Goal: Task Accomplishment & Management: Use online tool/utility

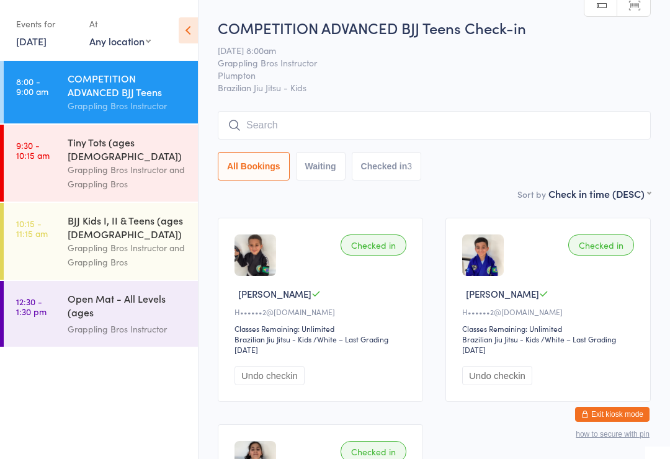
click at [242, 126] on input "search" at bounding box center [434, 125] width 433 height 29
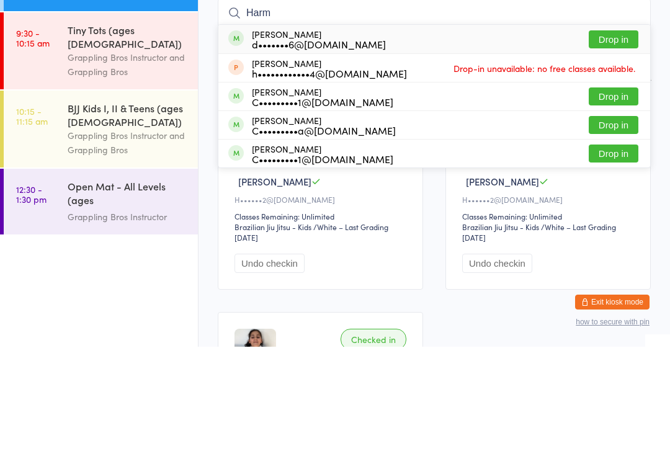
type input "Harm"
click at [607, 143] on button "Drop in" at bounding box center [614, 152] width 50 height 18
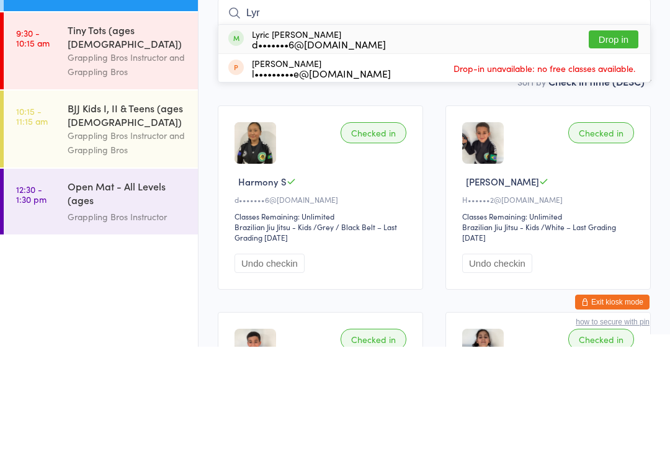
type input "Lyr"
click at [610, 143] on button "Drop in" at bounding box center [614, 152] width 50 height 18
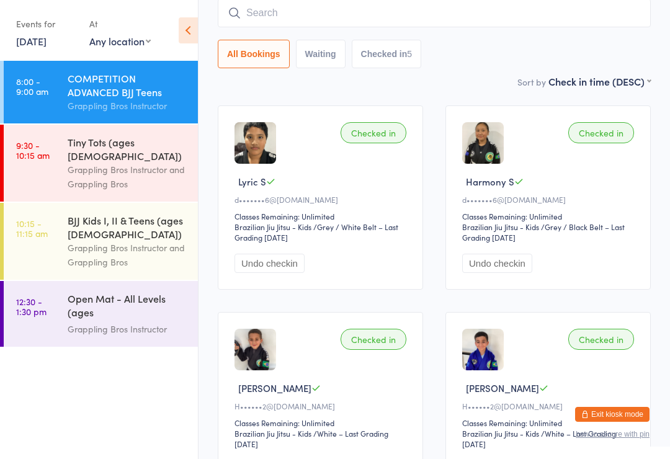
click at [298, 9] on input "search" at bounding box center [434, 13] width 433 height 29
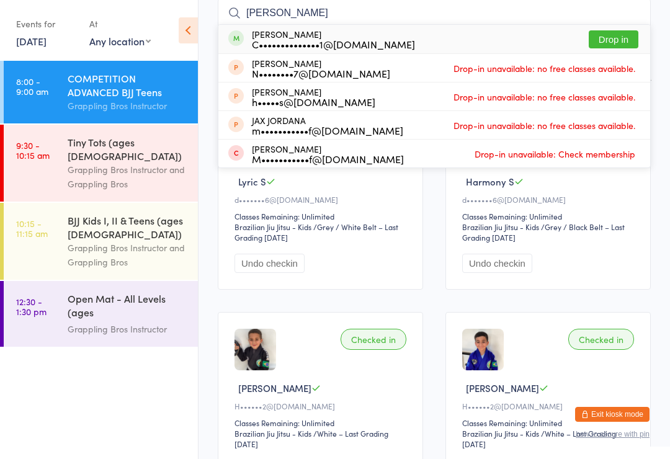
type input "[PERSON_NAME]"
click at [603, 43] on button "Drop in" at bounding box center [614, 39] width 50 height 18
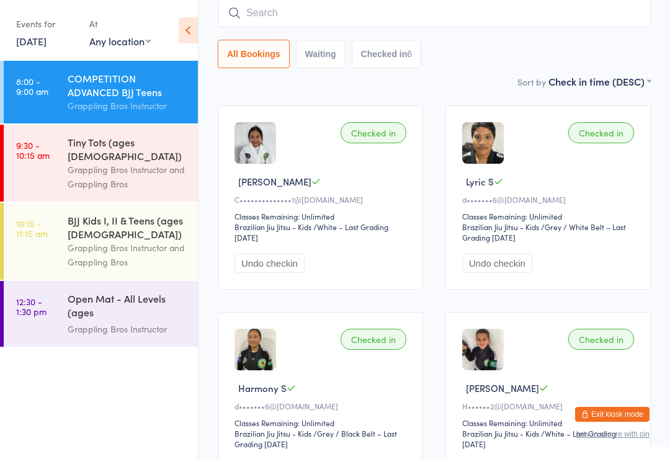
click at [555, 13] on input "search" at bounding box center [434, 13] width 433 height 29
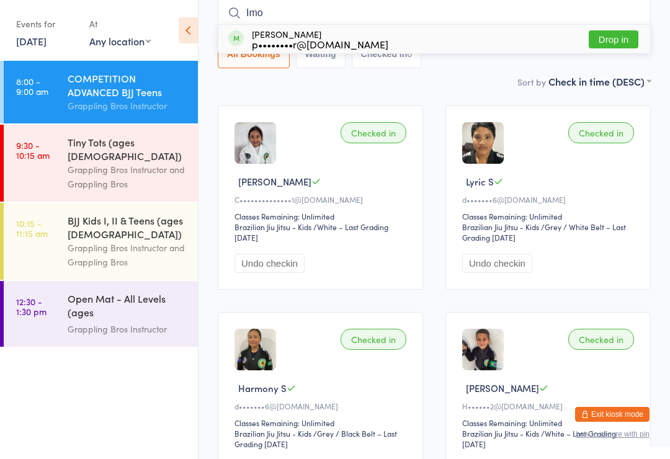
type input "Imo"
click at [549, 35] on div "[PERSON_NAME] p••••••••r@[DOMAIN_NAME] Drop in" at bounding box center [434, 39] width 432 height 29
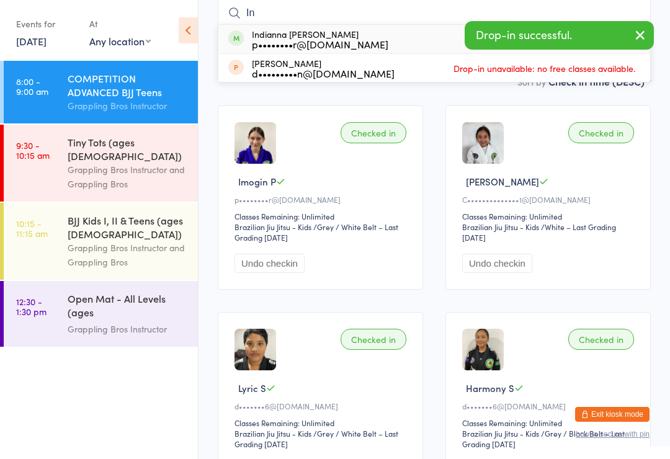
type input "In"
click at [367, 40] on div "Indianna [PERSON_NAME] p••••••••r@[DOMAIN_NAME] Drop in" at bounding box center [434, 39] width 432 height 29
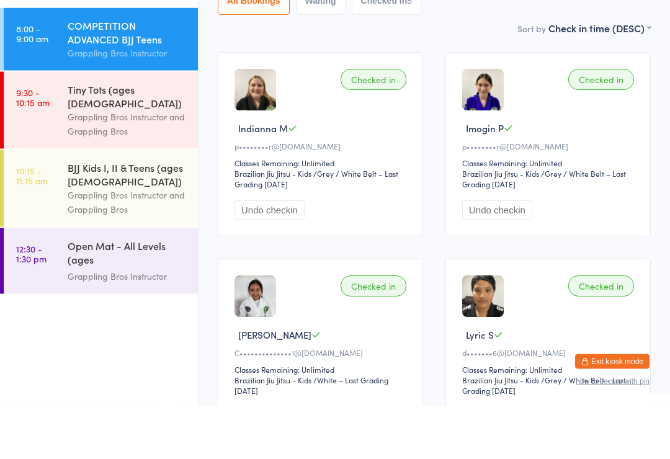
scroll to position [0, 0]
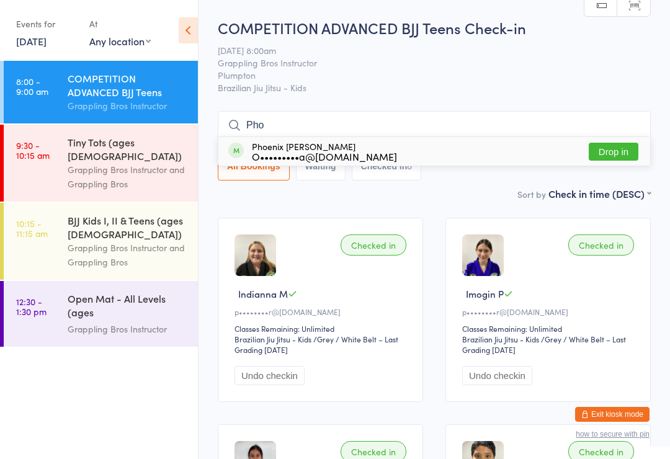
type input "Pho"
click at [312, 154] on div "O•••••••••a@[DOMAIN_NAME]" at bounding box center [324, 156] width 145 height 10
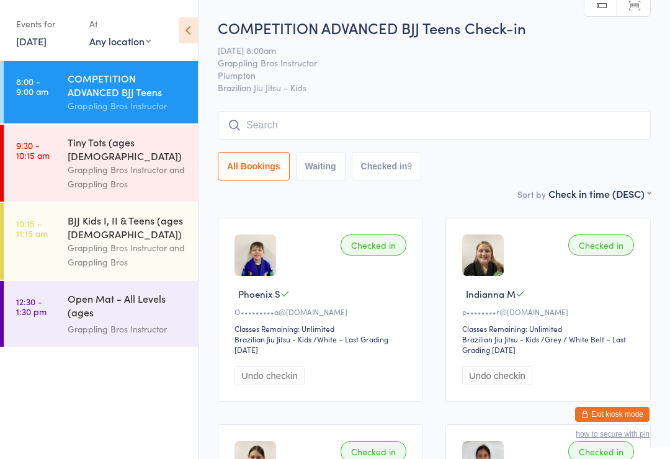
click at [128, 148] on div "Tiny Tots (ages [DEMOGRAPHIC_DATA])" at bounding box center [128, 148] width 120 height 27
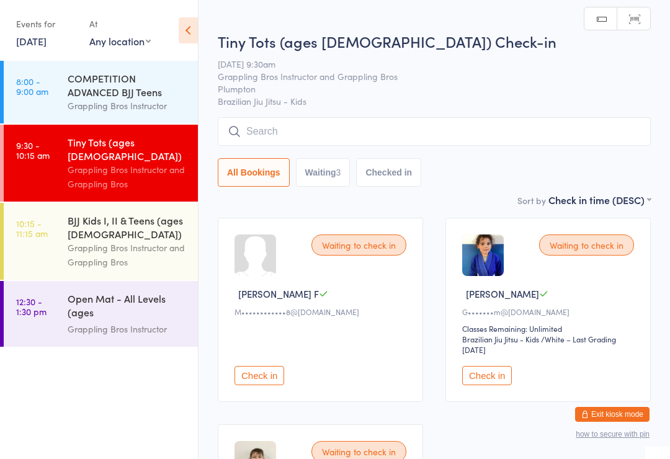
click at [386, 127] on input "search" at bounding box center [434, 131] width 433 height 29
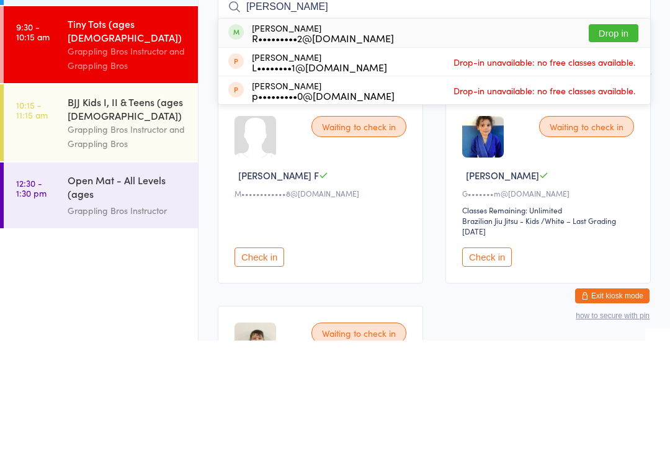
type input "[PERSON_NAME]"
click at [628, 143] on button "Drop in" at bounding box center [614, 152] width 50 height 18
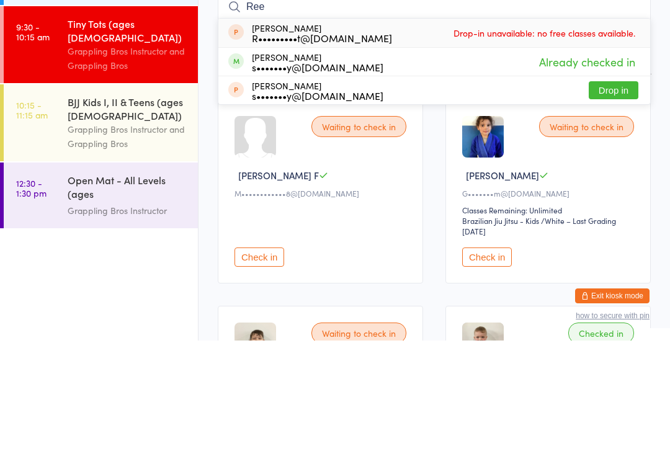
type input "Ree"
click at [283, 180] on div "s•••••••y@[DOMAIN_NAME]" at bounding box center [317, 185] width 131 height 10
type input "Ree"
click at [305, 171] on div "[PERSON_NAME] s•••••••y@[DOMAIN_NAME]" at bounding box center [317, 181] width 131 height 20
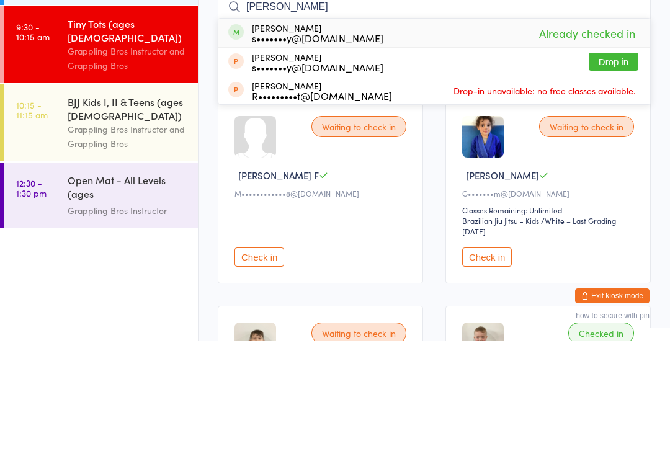
type input "[PERSON_NAME]"
click at [629, 171] on button "Drop in" at bounding box center [614, 180] width 50 height 18
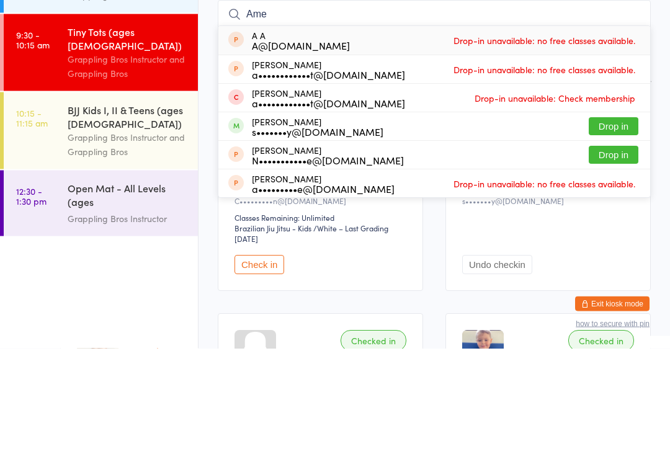
type input "Ame"
click at [626, 257] on button "Drop in" at bounding box center [614, 266] width 50 height 18
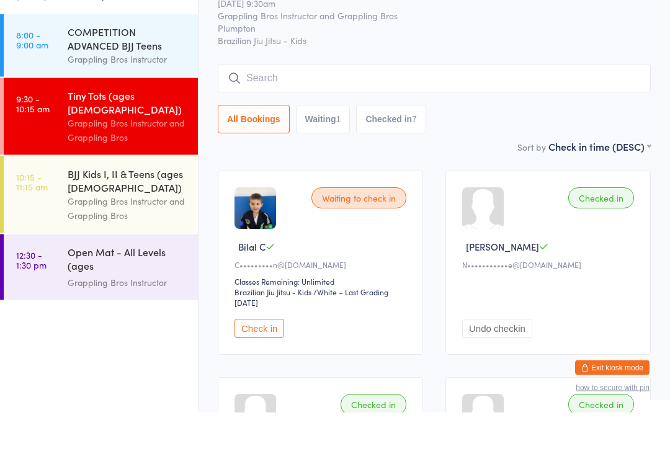
click at [107, 213] on div "BJJ Kids I, II & Teens (ages [DEMOGRAPHIC_DATA])" at bounding box center [128, 226] width 120 height 27
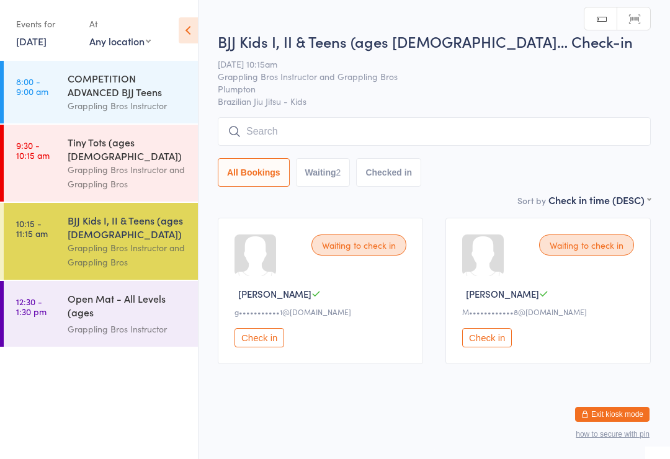
click at [375, 129] on input "search" at bounding box center [434, 131] width 433 height 29
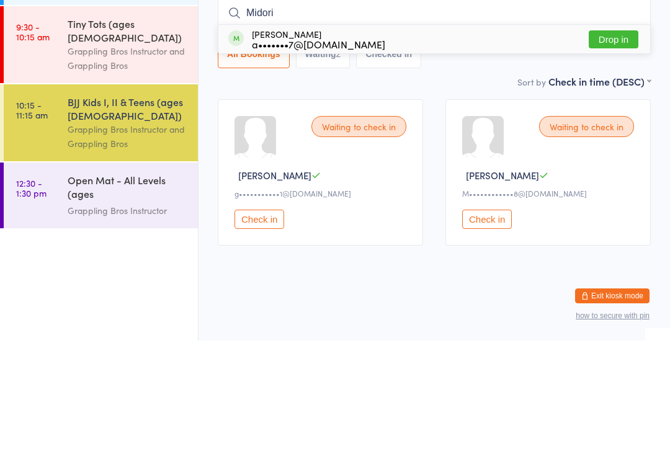
type input "Midori"
click at [348, 158] on div "a•••••••7@[DOMAIN_NAME]" at bounding box center [318, 163] width 133 height 10
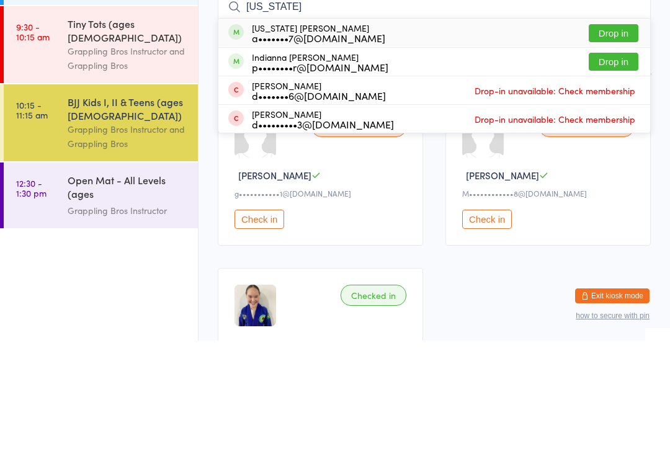
type input "[US_STATE]"
click at [527, 137] on div "[US_STATE] [PERSON_NAME] a•••••••7@[DOMAIN_NAME] Drop in" at bounding box center [434, 151] width 432 height 29
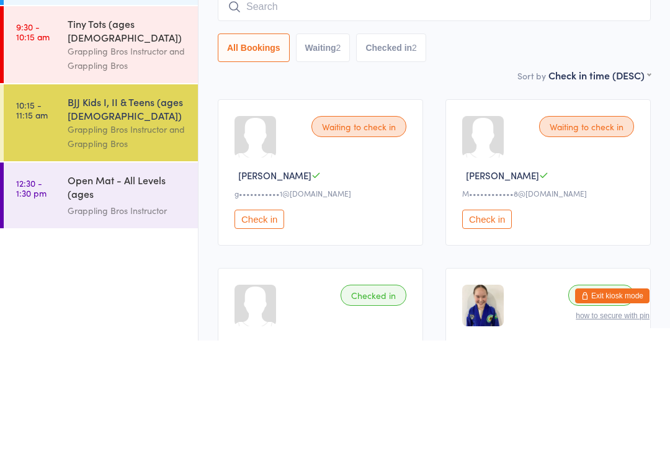
click at [597, 152] on div "All Bookings Waiting 2 Checked in 2" at bounding box center [434, 166] width 433 height 29
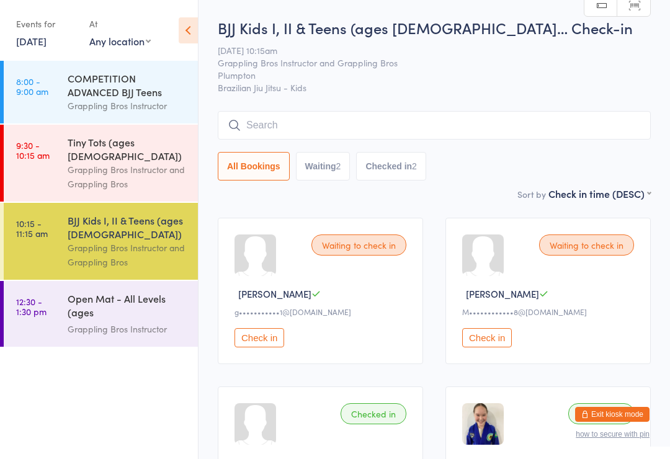
click at [361, 131] on input "search" at bounding box center [434, 125] width 433 height 29
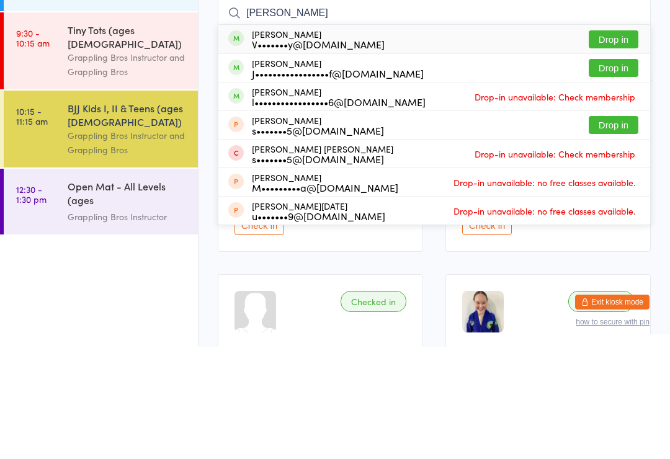
click at [667, 113] on ui-view "BJJ Kids I, II & Teens (ages [DEMOGRAPHIC_DATA]… Check-in [DATE] 10:15am Grappl…" at bounding box center [433, 299] width 471 height 564
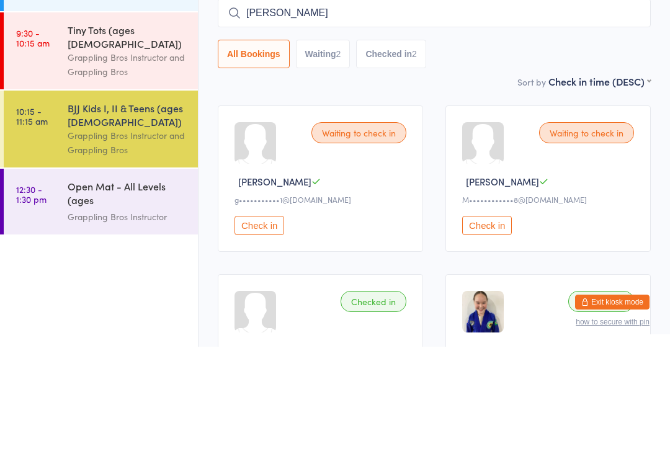
scroll to position [112, 0]
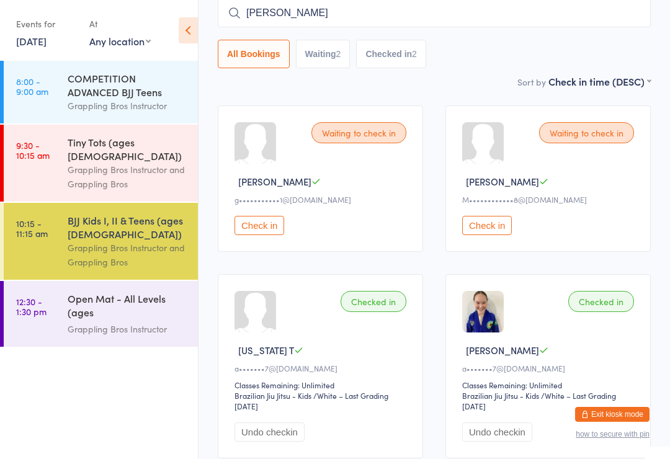
click at [305, 20] on input "[PERSON_NAME]" at bounding box center [434, 13] width 433 height 29
type input "N"
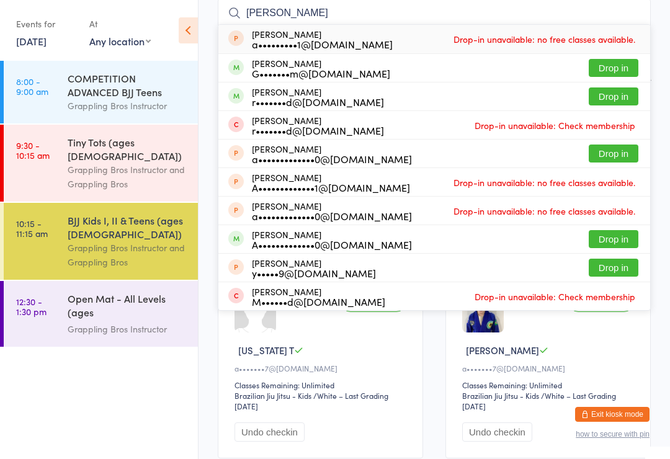
type input "[PERSON_NAME]"
click at [619, 72] on button "Drop in" at bounding box center [614, 68] width 50 height 18
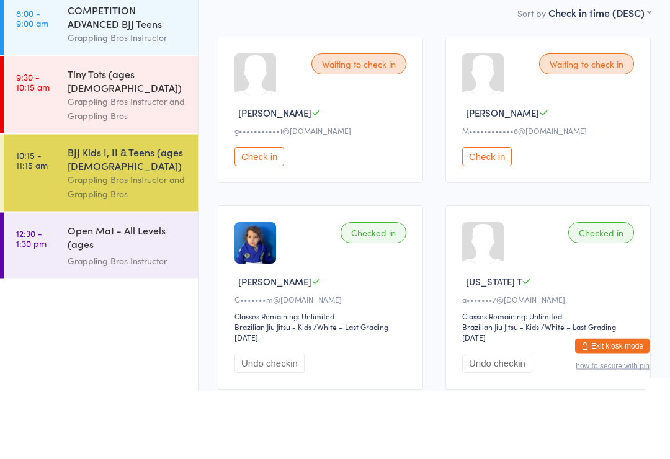
click at [102, 241] on div "Grappling Bros Instructor and Grappling Bros" at bounding box center [128, 255] width 120 height 29
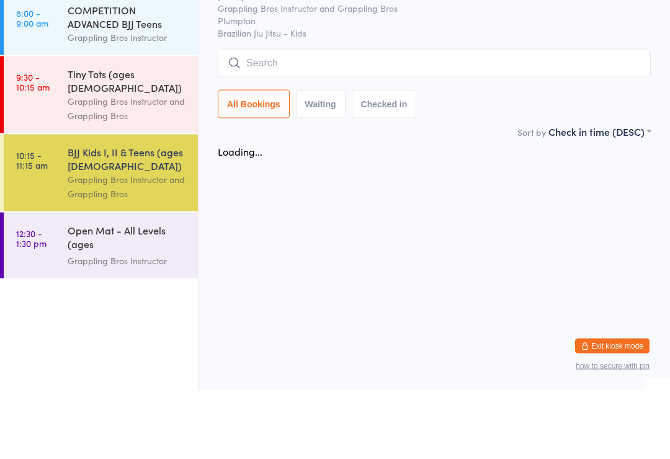
scroll to position [0, 0]
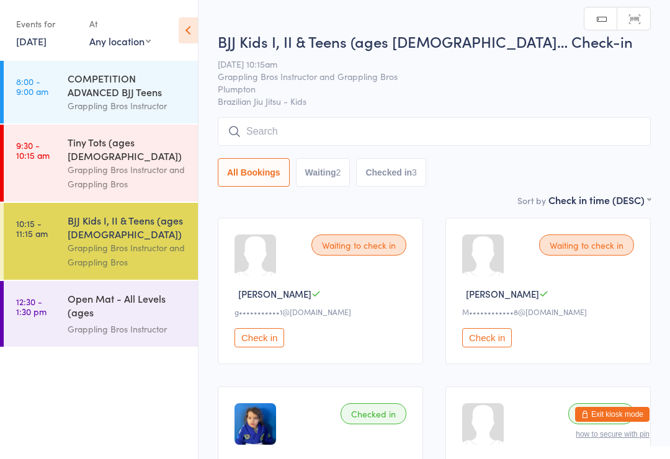
click at [294, 134] on input "search" at bounding box center [434, 131] width 433 height 29
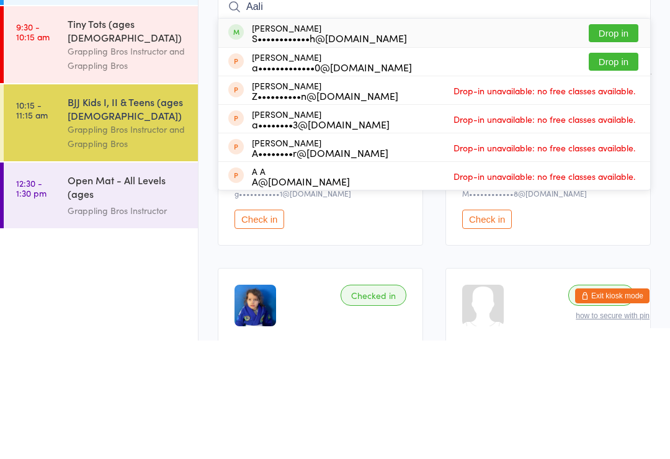
type input "Aali"
click at [319, 151] on div "S••••••••••••h@[DOMAIN_NAME]" at bounding box center [329, 156] width 155 height 10
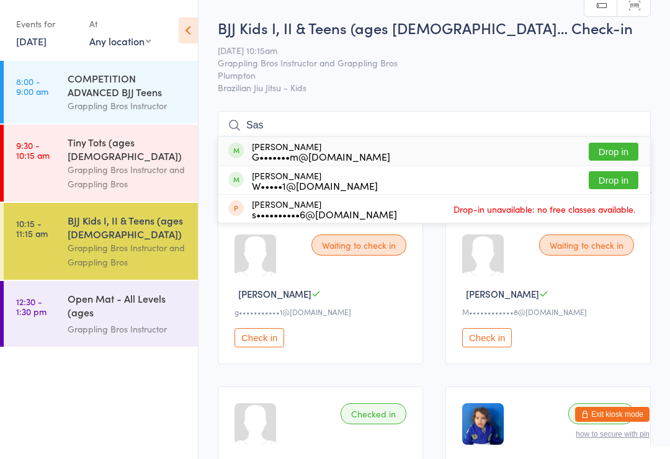
type input "Sas"
click at [625, 185] on button "Drop in" at bounding box center [614, 180] width 50 height 18
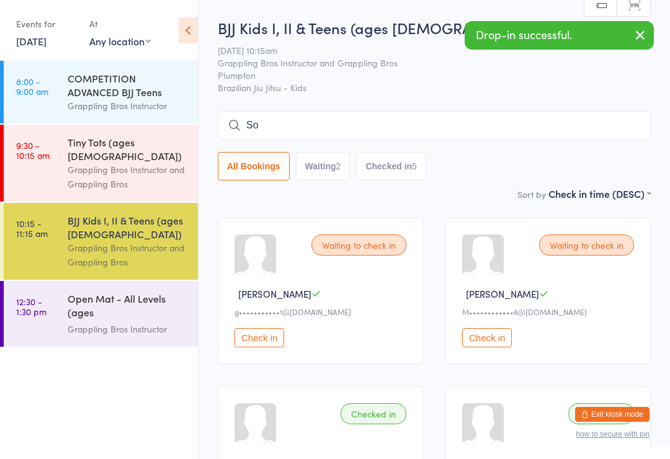
type input "S"
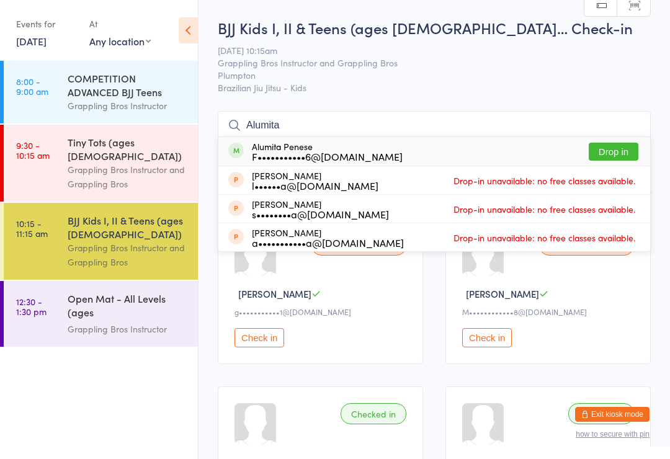
type input "Alumita"
click at [609, 148] on button "Drop in" at bounding box center [614, 152] width 50 height 18
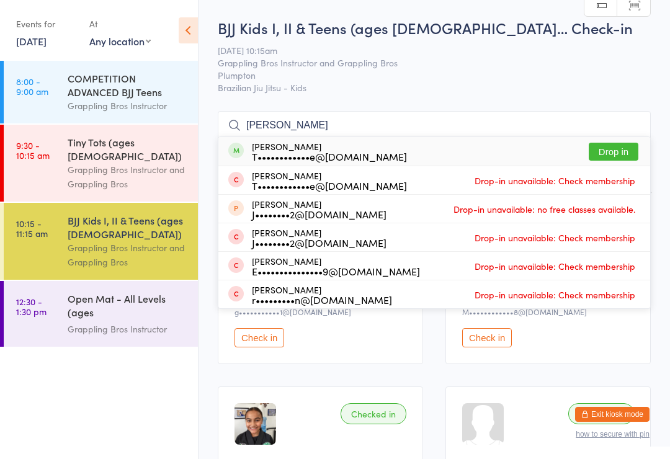
type input "[PERSON_NAME]"
click at [616, 160] on button "Drop in" at bounding box center [614, 152] width 50 height 18
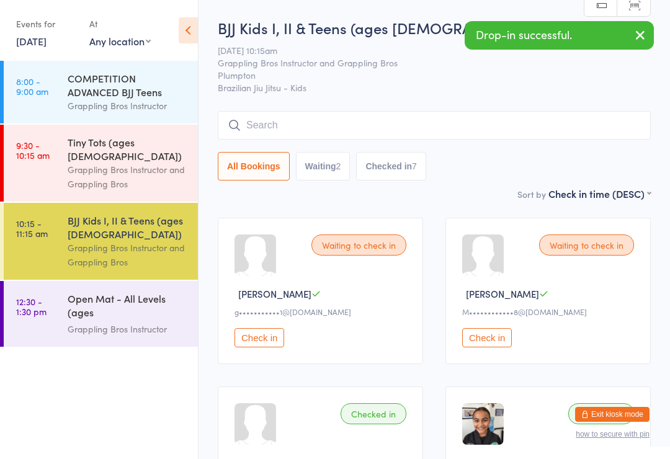
click at [610, 122] on input "search" at bounding box center [434, 125] width 433 height 29
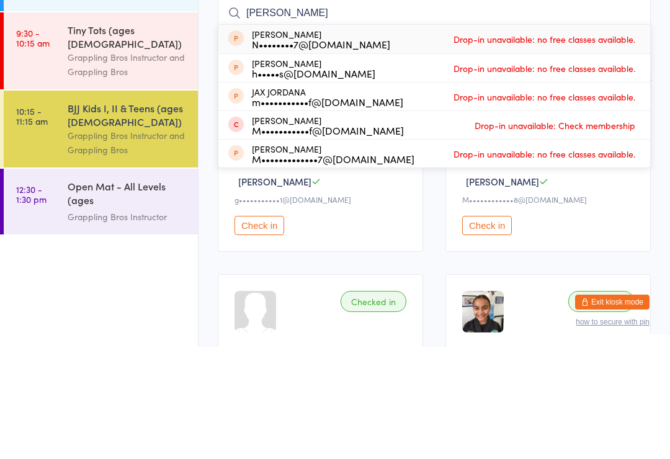
type input "[PERSON_NAME]"
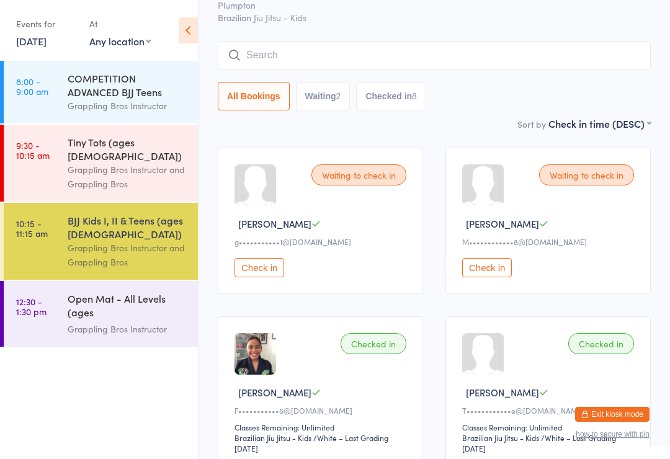
scroll to position [63, 0]
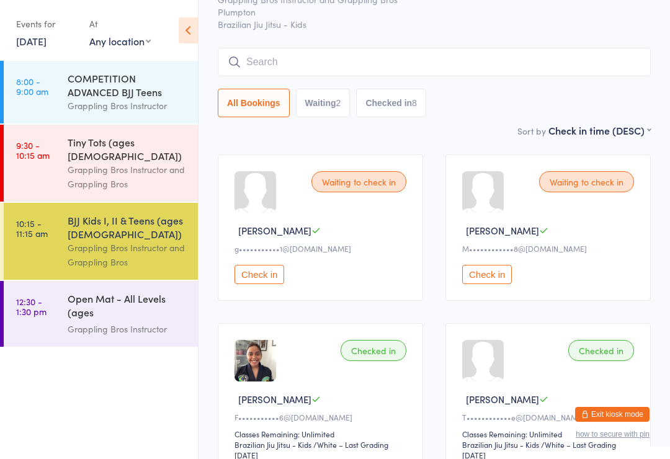
click at [546, 65] on input "search" at bounding box center [434, 62] width 433 height 29
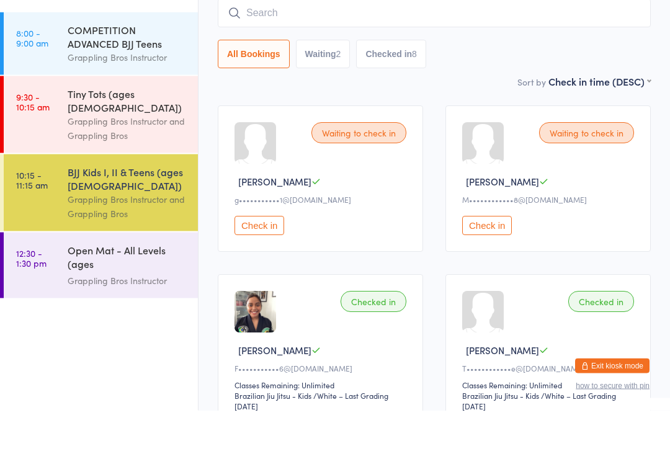
click at [479, 48] on input "search" at bounding box center [434, 62] width 433 height 29
click at [523, 48] on input "search" at bounding box center [434, 62] width 433 height 29
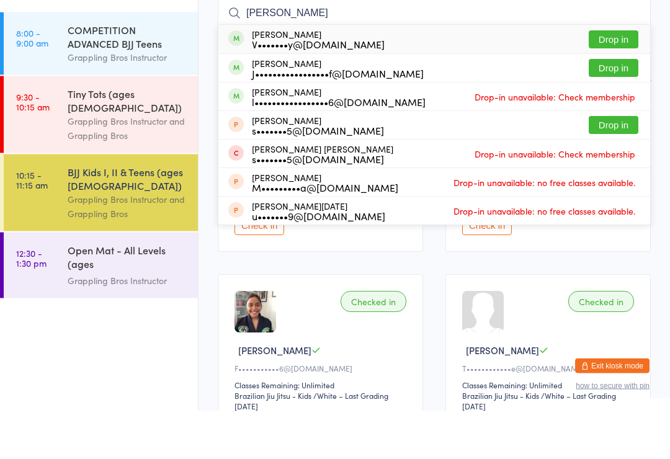
type input "[PERSON_NAME]"
click at [613, 79] on button "Drop in" at bounding box center [614, 88] width 50 height 18
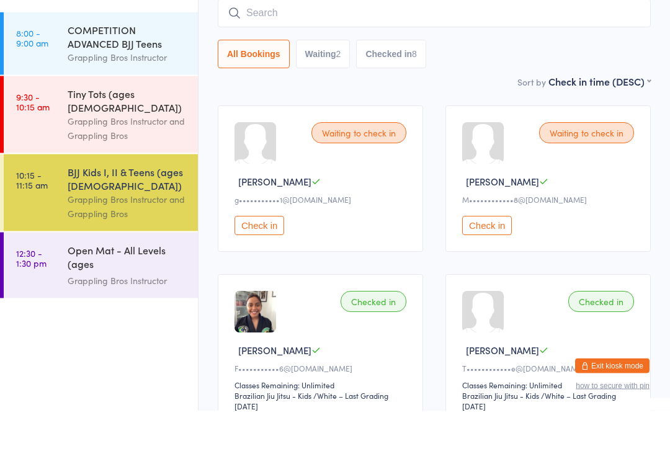
scroll to position [112, 0]
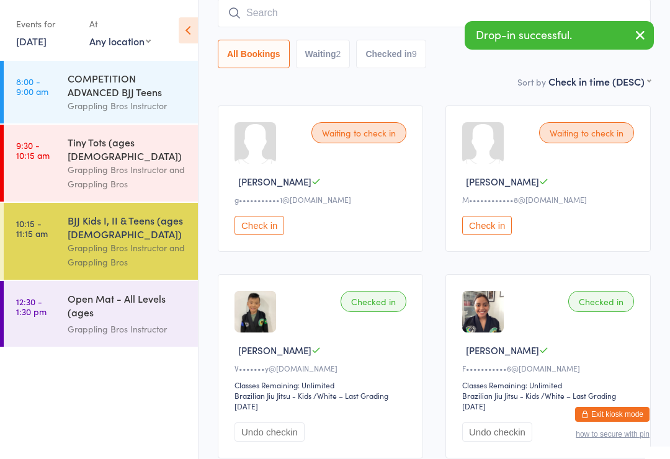
click at [414, 14] on input "search" at bounding box center [434, 13] width 433 height 29
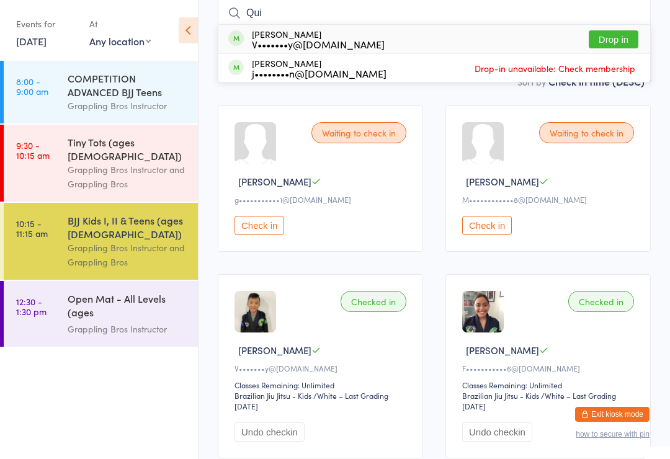
type input "Qui"
click at [617, 41] on button "Drop in" at bounding box center [614, 39] width 50 height 18
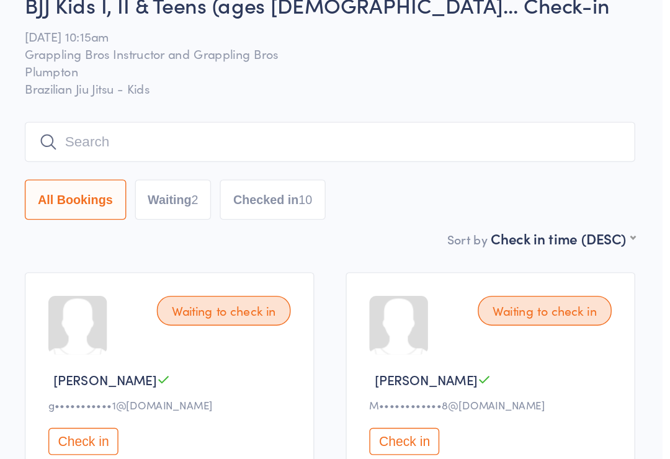
scroll to position [0, 0]
